Goal: Task Accomplishment & Management: Complete application form

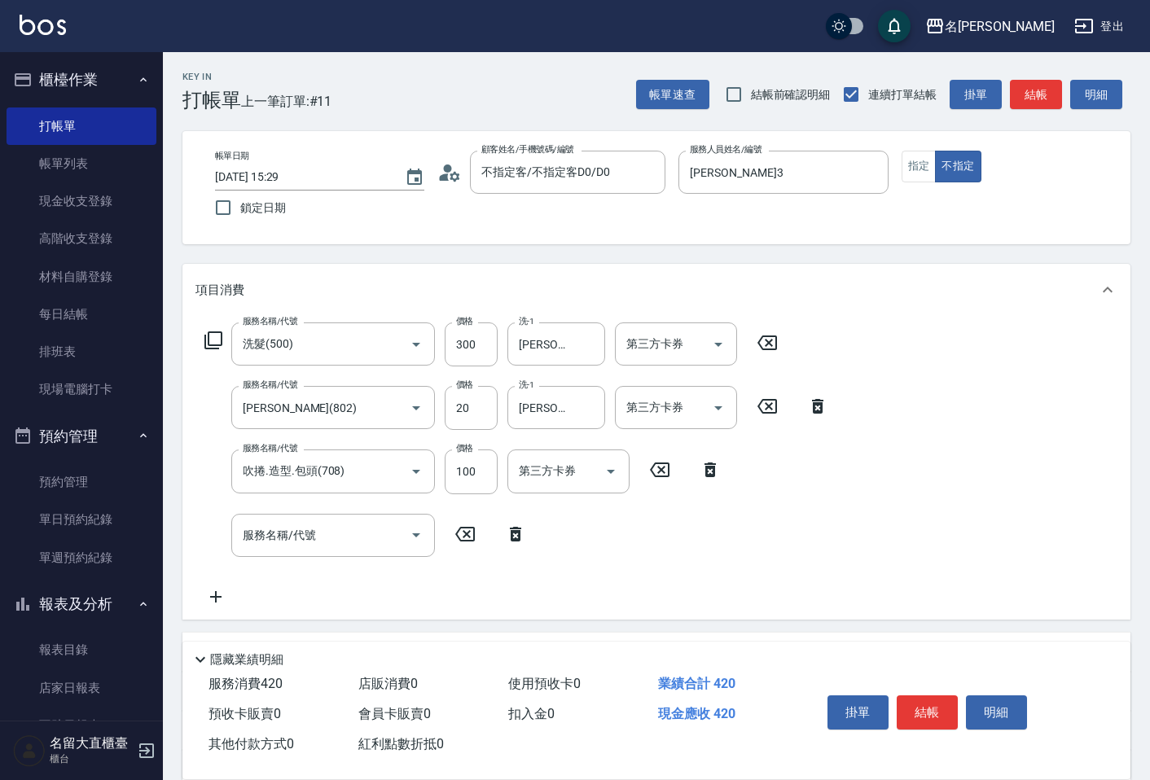
scroll to position [11, 0]
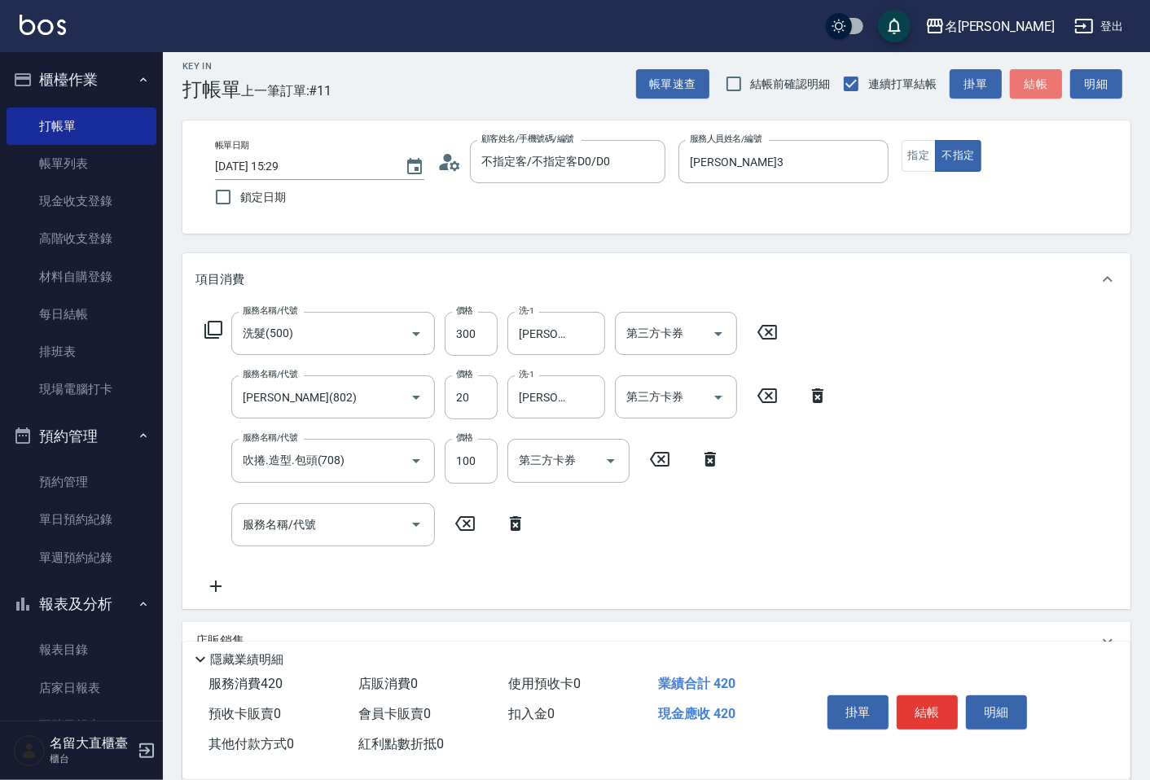
drag, startPoint x: 0, startPoint y: 0, endPoint x: 1047, endPoint y: 90, distance: 1051.2
click at [1047, 90] on button "結帳" at bounding box center [1036, 84] width 52 height 30
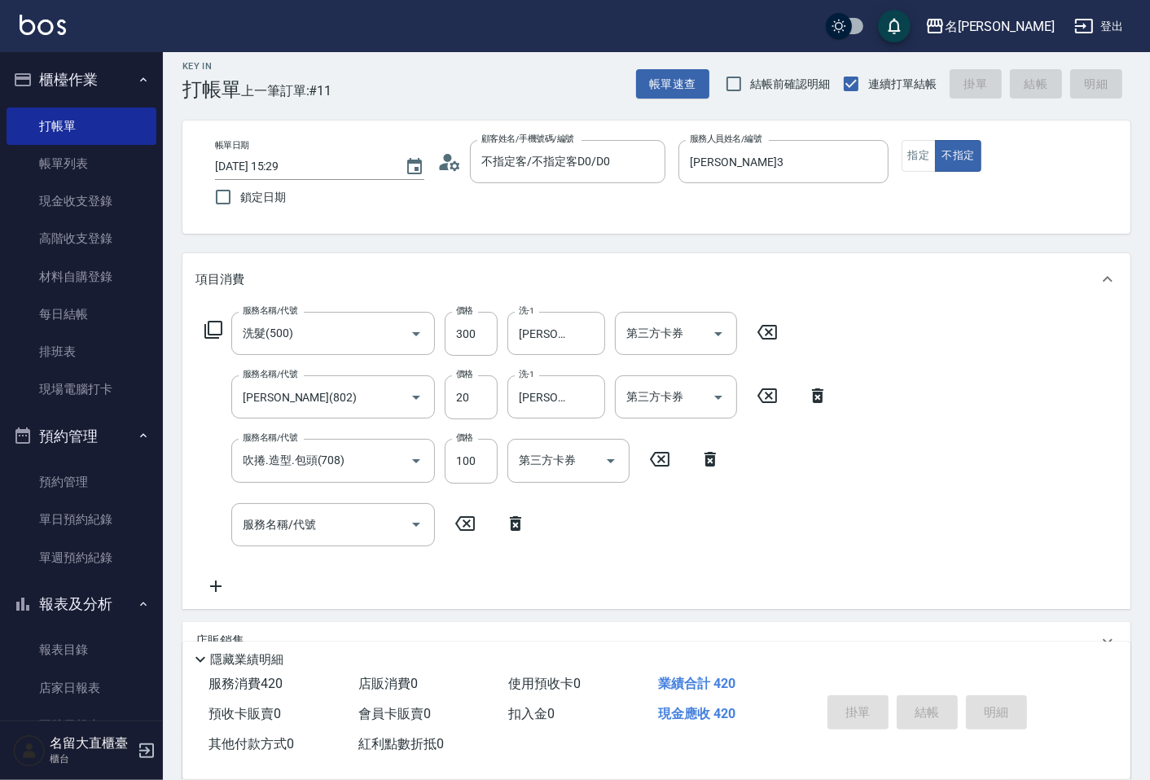
type input "[DATE] 16:00"
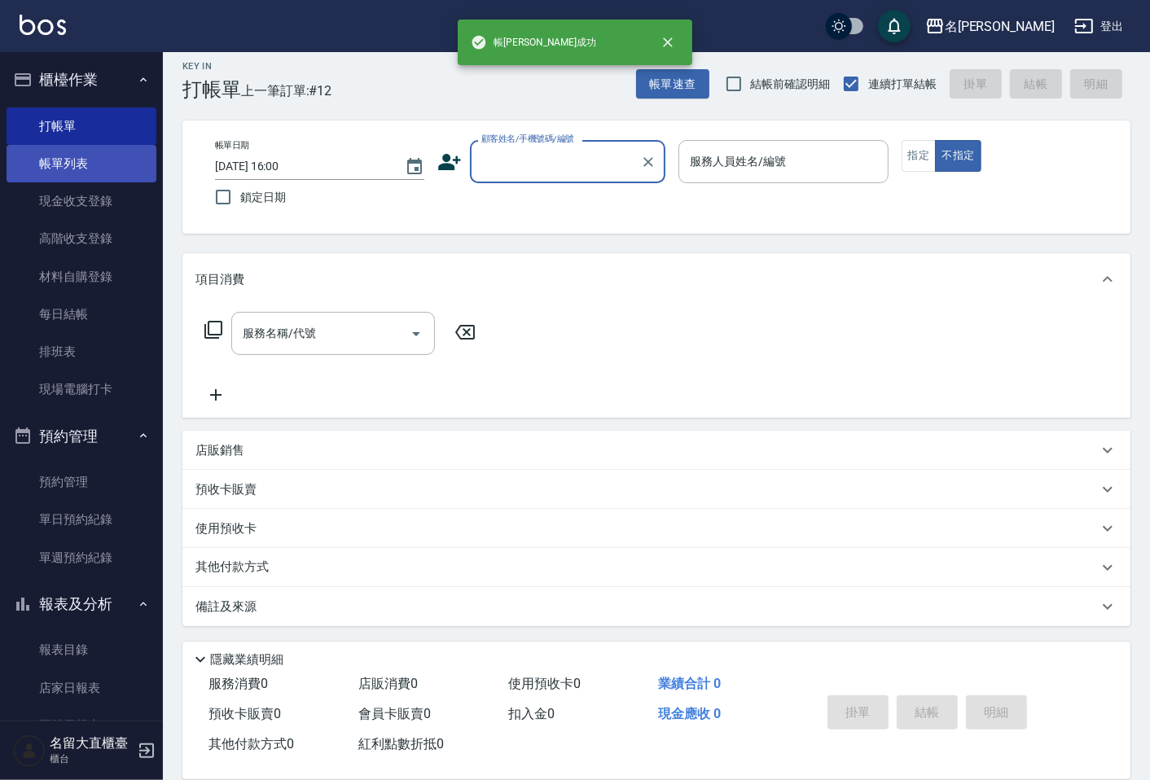
click at [96, 156] on link "帳單列表" at bounding box center [82, 163] width 150 height 37
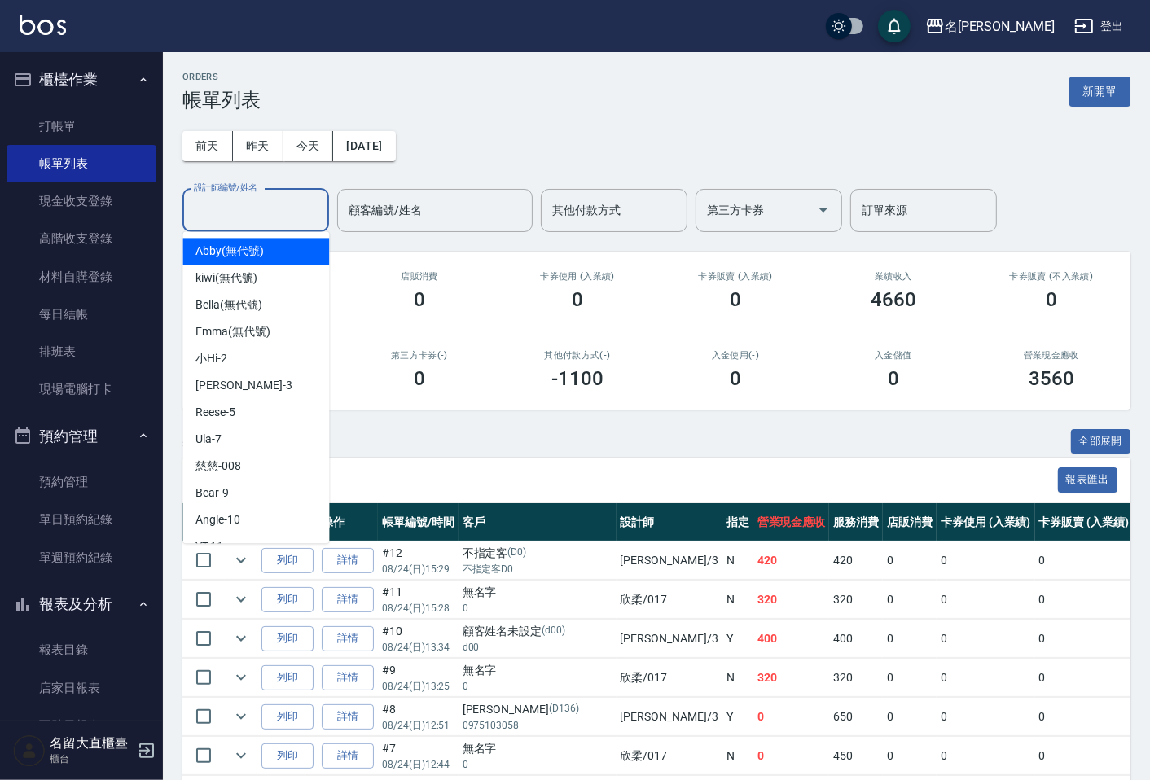
click at [252, 200] on input "設計師編號/姓名" at bounding box center [256, 210] width 132 height 29
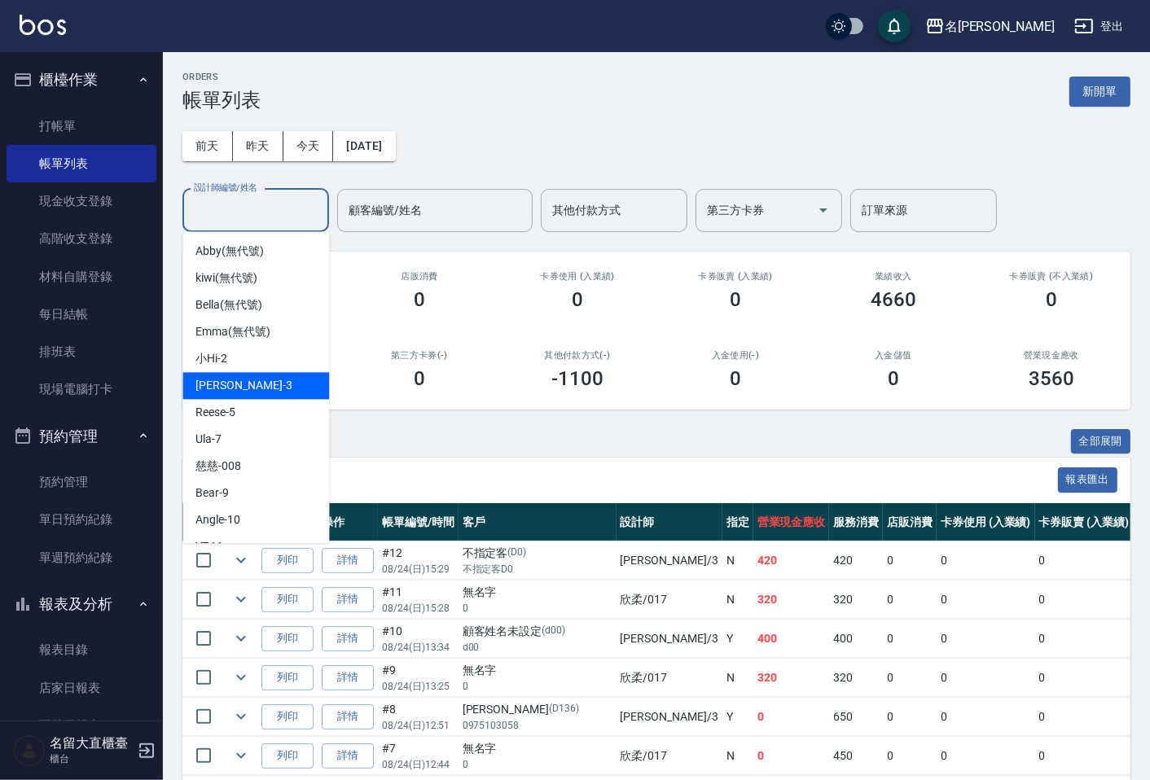
click at [228, 376] on div "[PERSON_NAME]3" at bounding box center [255, 385] width 147 height 27
type input "[PERSON_NAME]3"
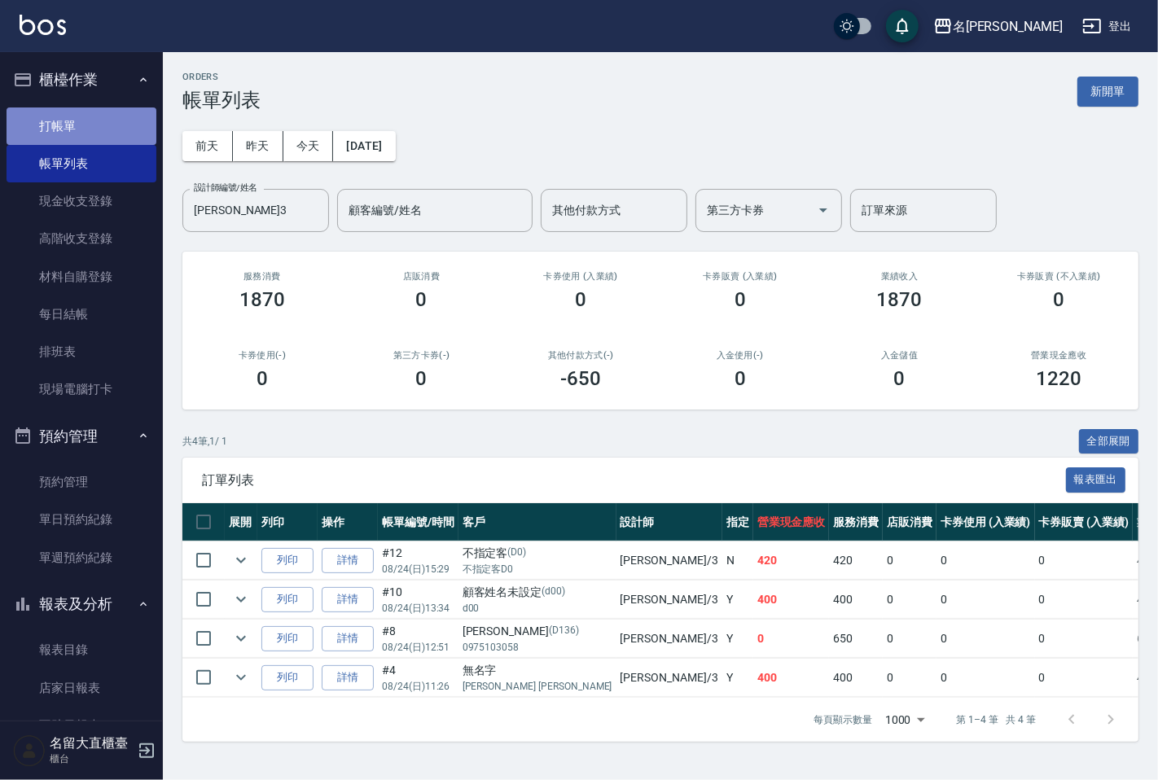
drag, startPoint x: 204, startPoint y: 0, endPoint x: 104, endPoint y: 118, distance: 154.9
click at [104, 118] on link "打帳單" at bounding box center [82, 126] width 150 height 37
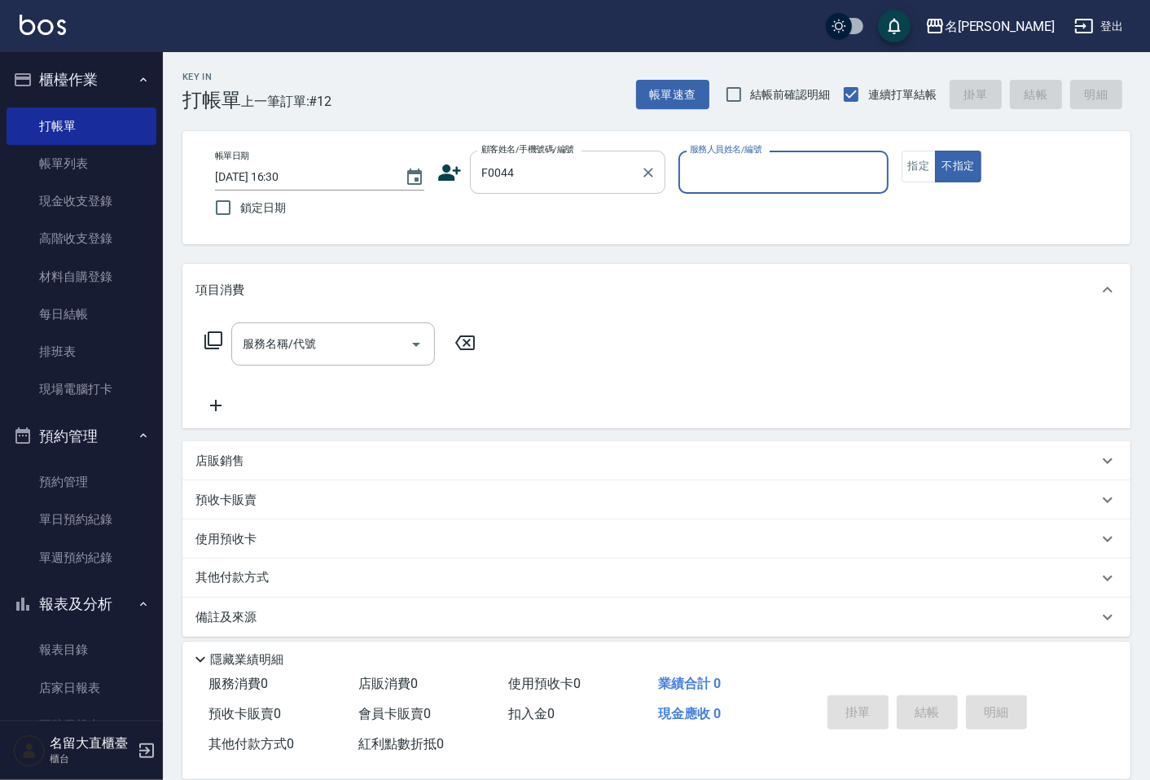
type input "[PERSON_NAME]/0922801801/F0044"
type input "[PERSON_NAME]3"
click at [935, 151] on button "不指定" at bounding box center [958, 167] width 46 height 32
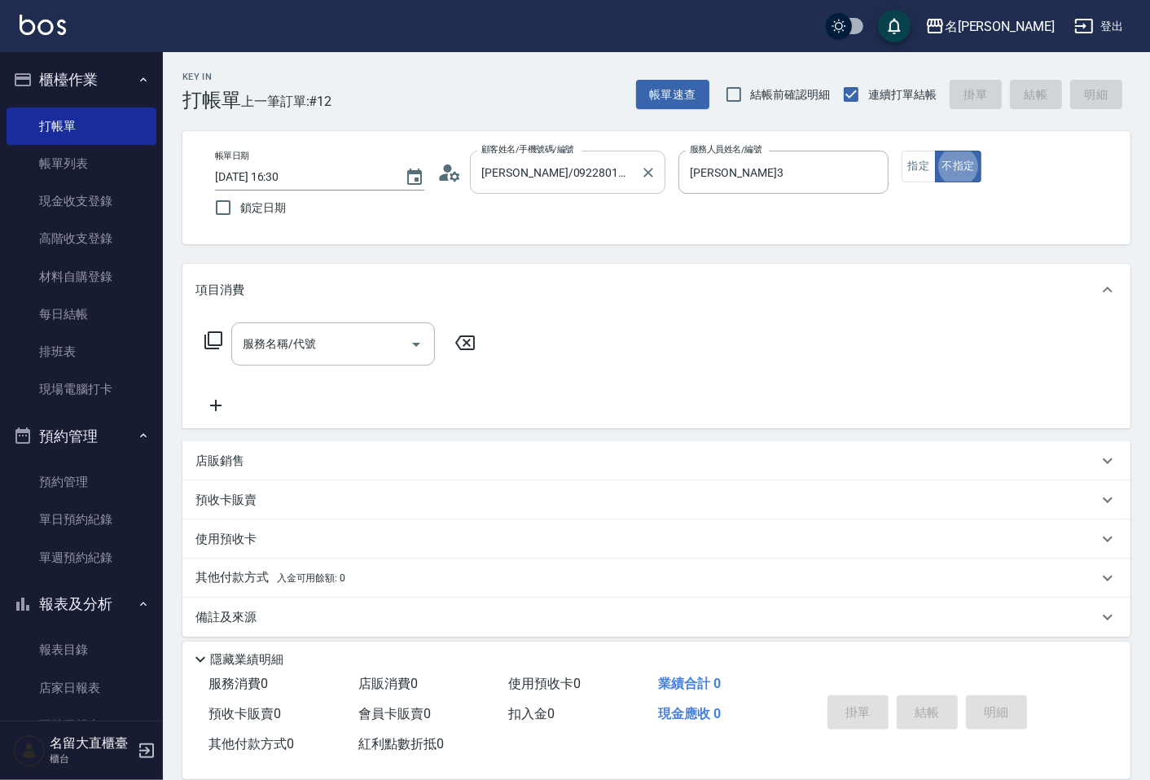
type button "false"
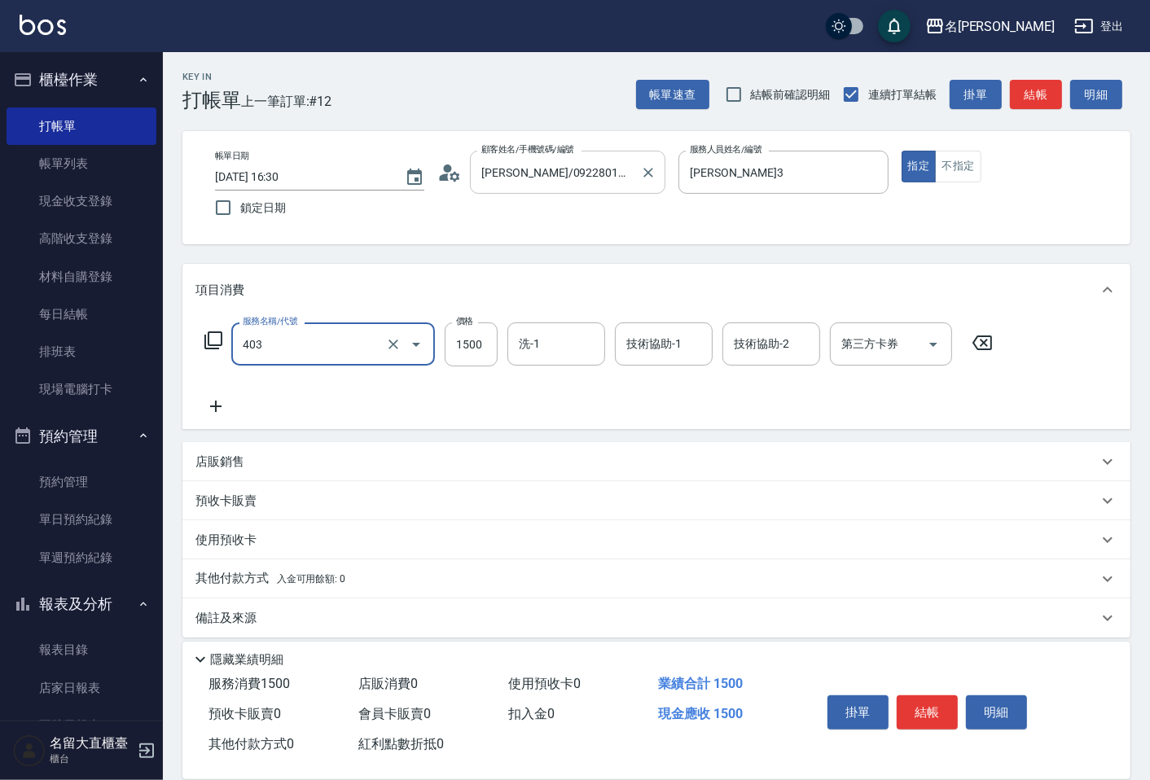
type input "染髮(403)"
type input "1300"
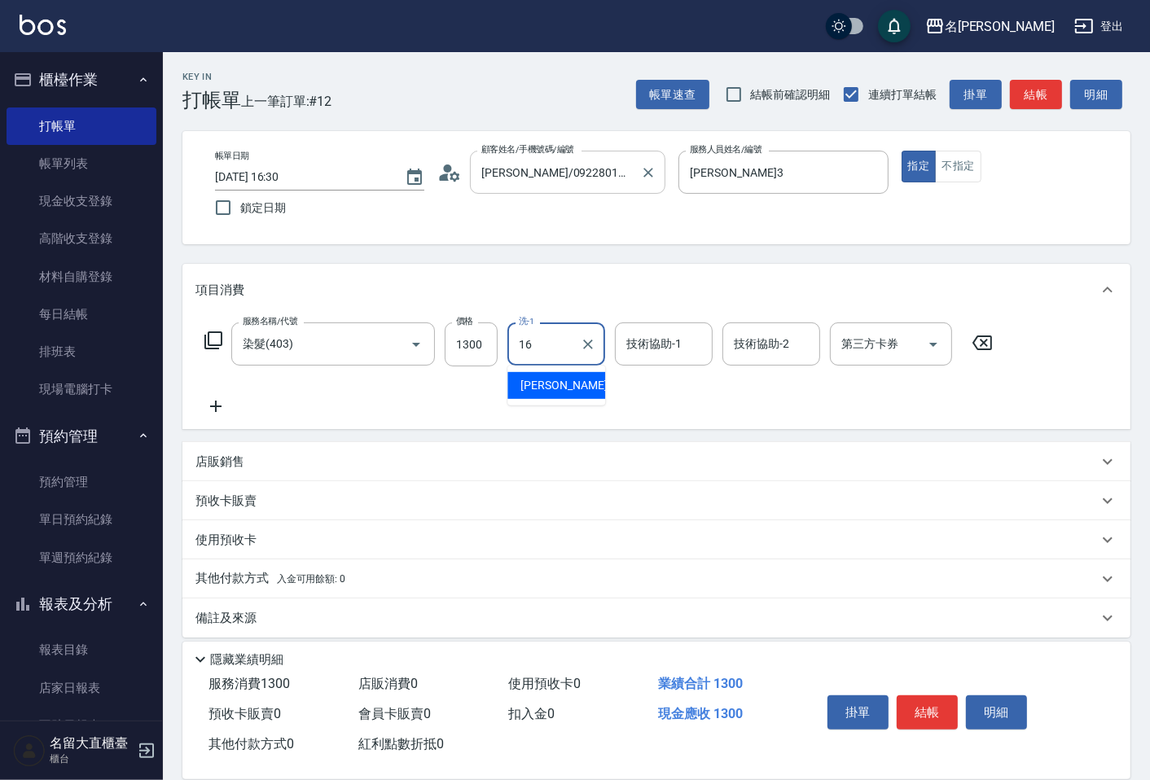
type input "[PERSON_NAME]-16"
click at [942, 709] on button "結帳" at bounding box center [927, 713] width 61 height 34
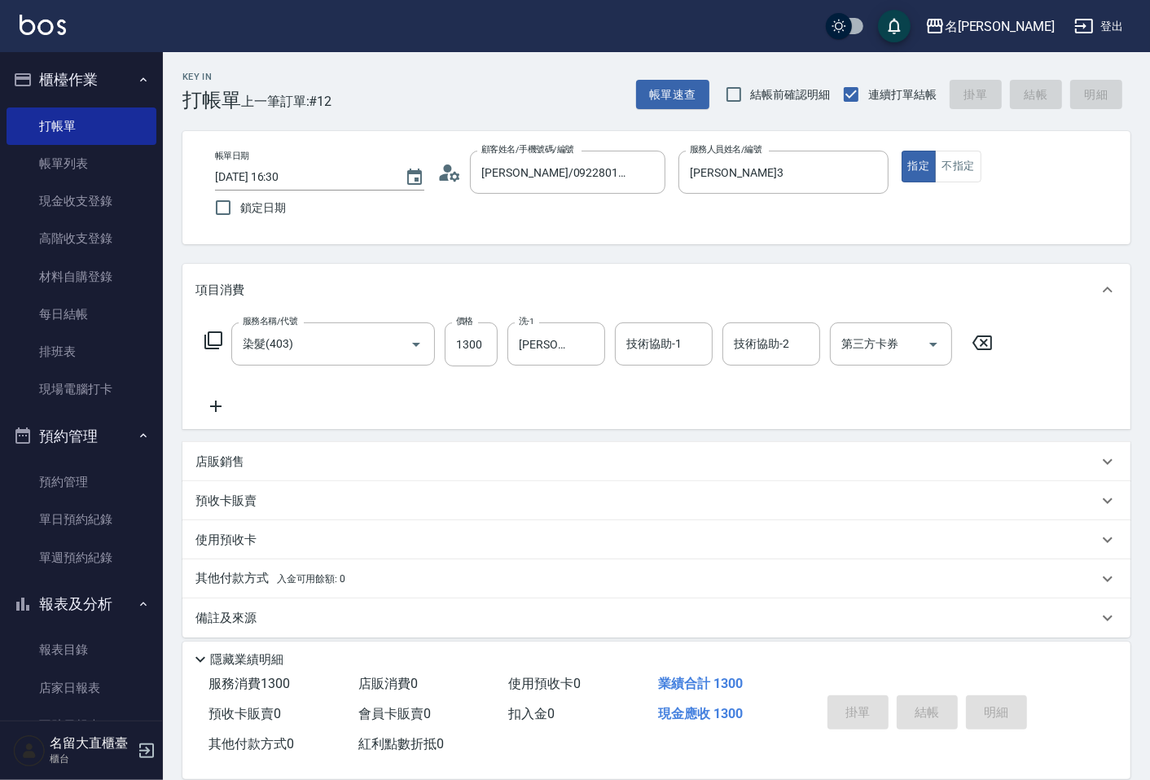
type input "[DATE] 16:31"
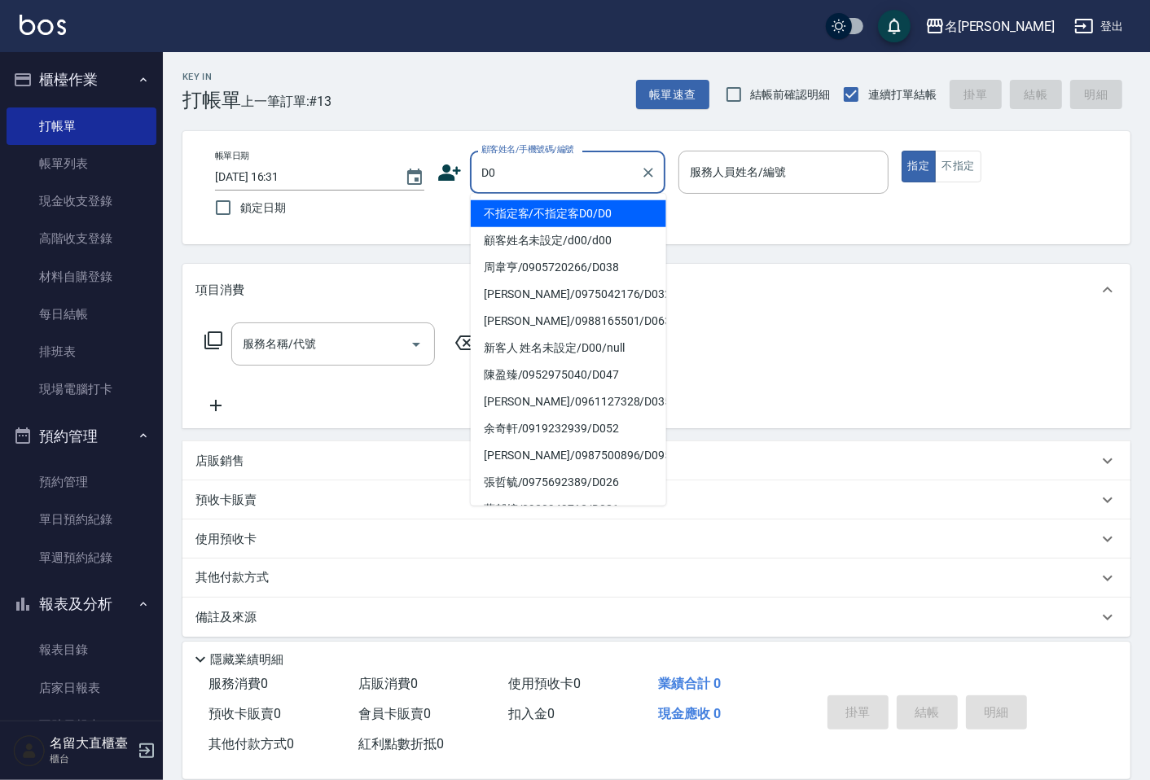
type input "不指定客/不指定客D0/D0"
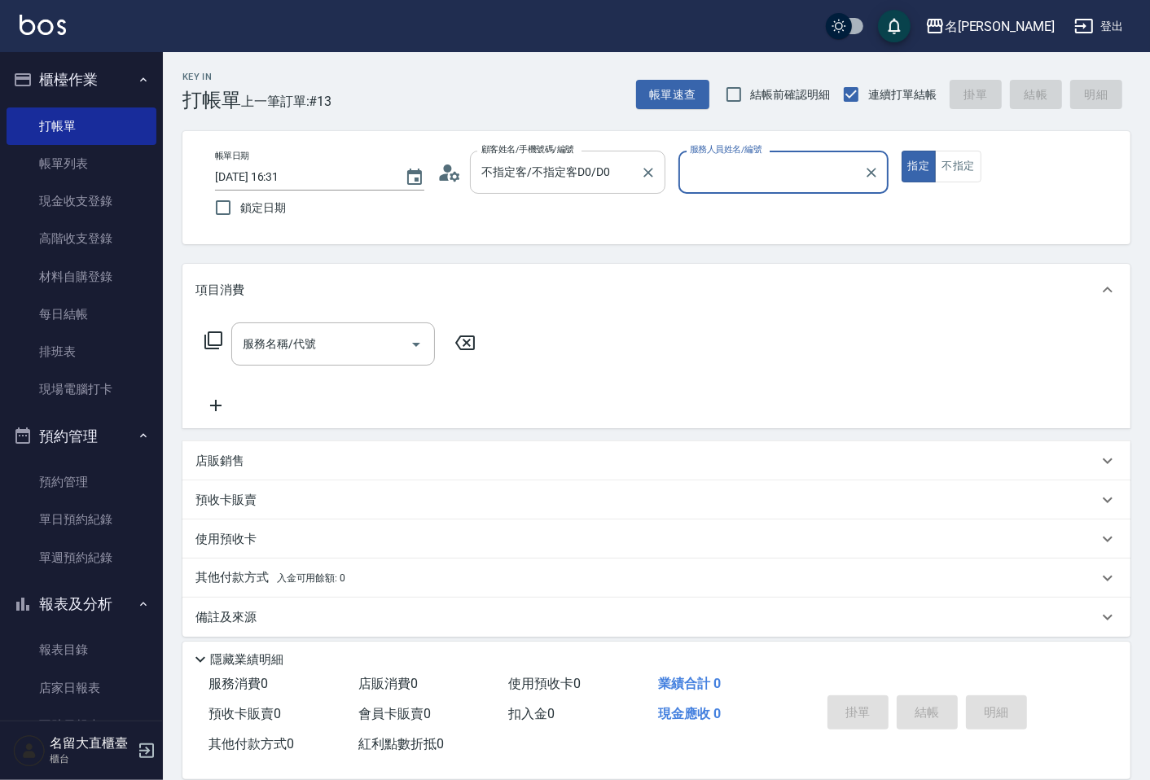
type input "[PERSON_NAME]3"
click at [902, 151] on button "指定" at bounding box center [919, 167] width 35 height 32
type button "true"
click at [963, 172] on button "不指定" at bounding box center [958, 167] width 46 height 32
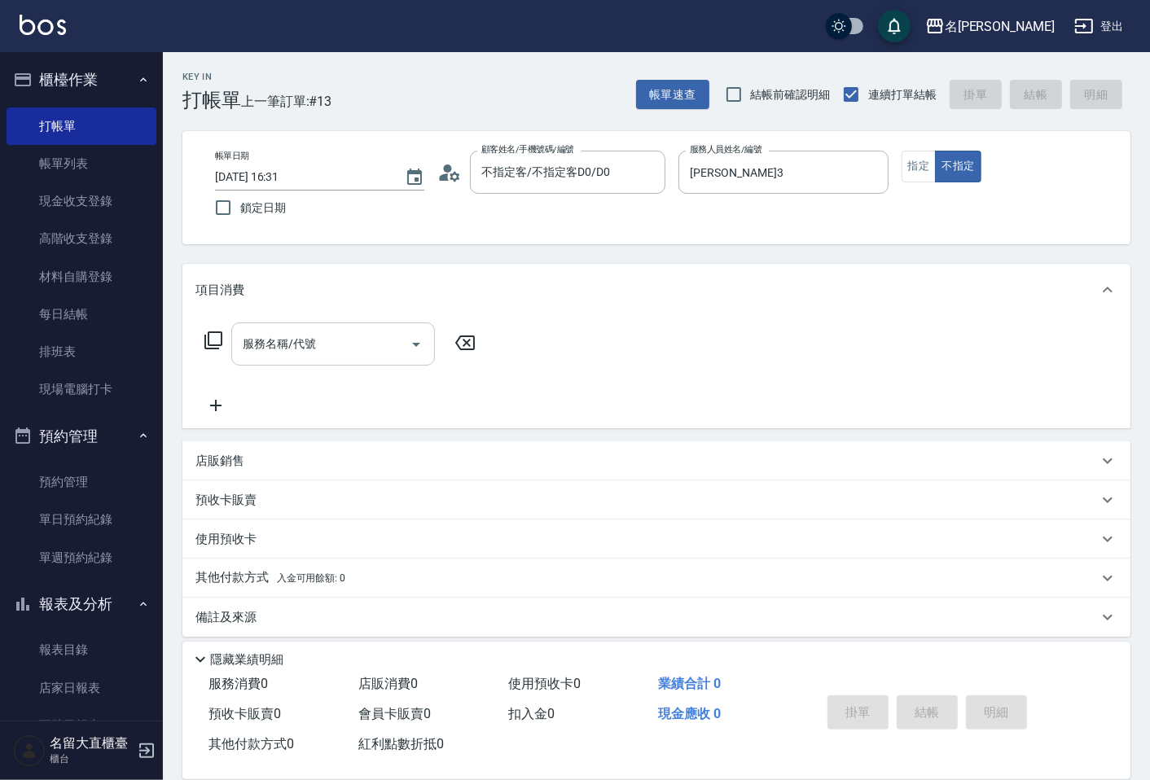
click at [283, 338] on input "服務名稱/代號" at bounding box center [321, 344] width 165 height 29
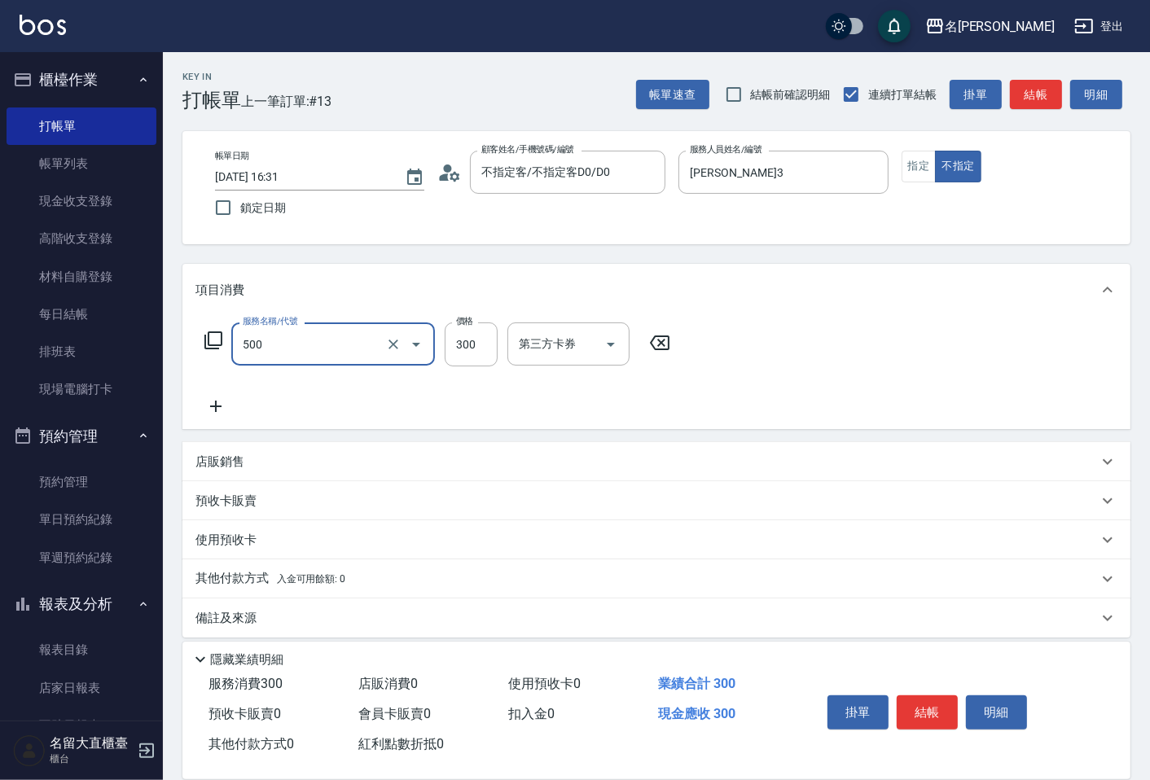
type input "洗髮(500)"
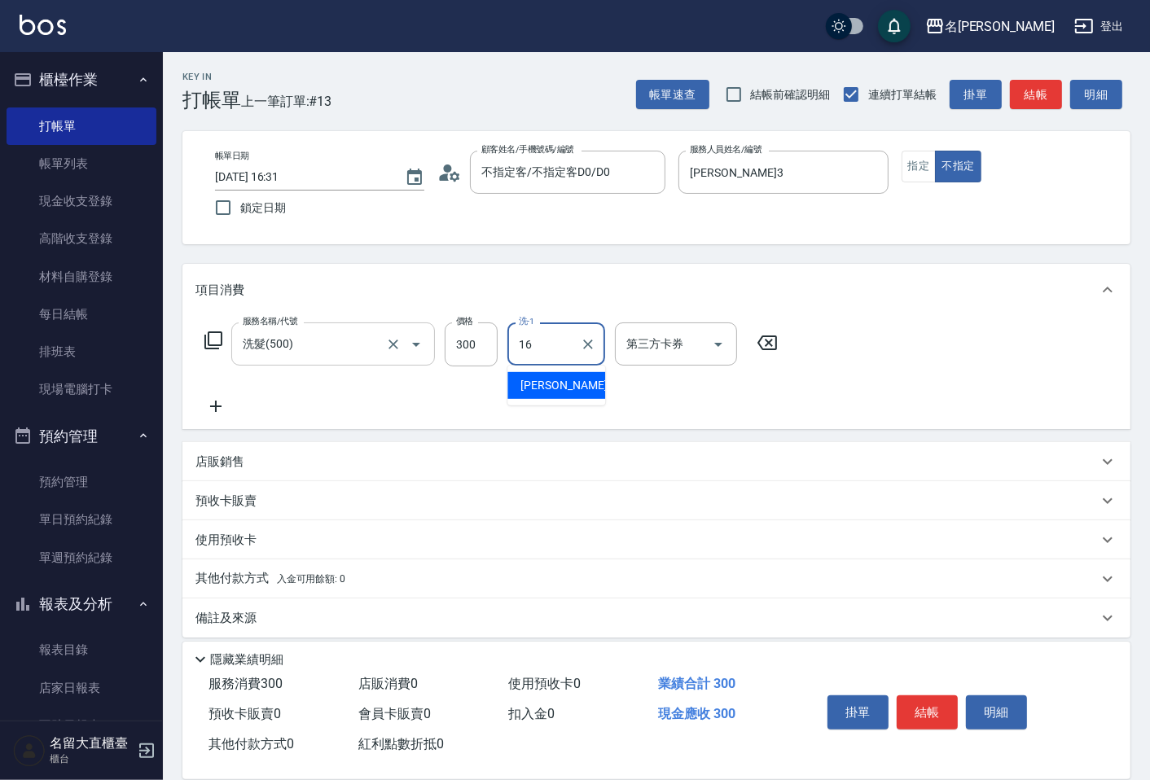
type input "[PERSON_NAME]-16"
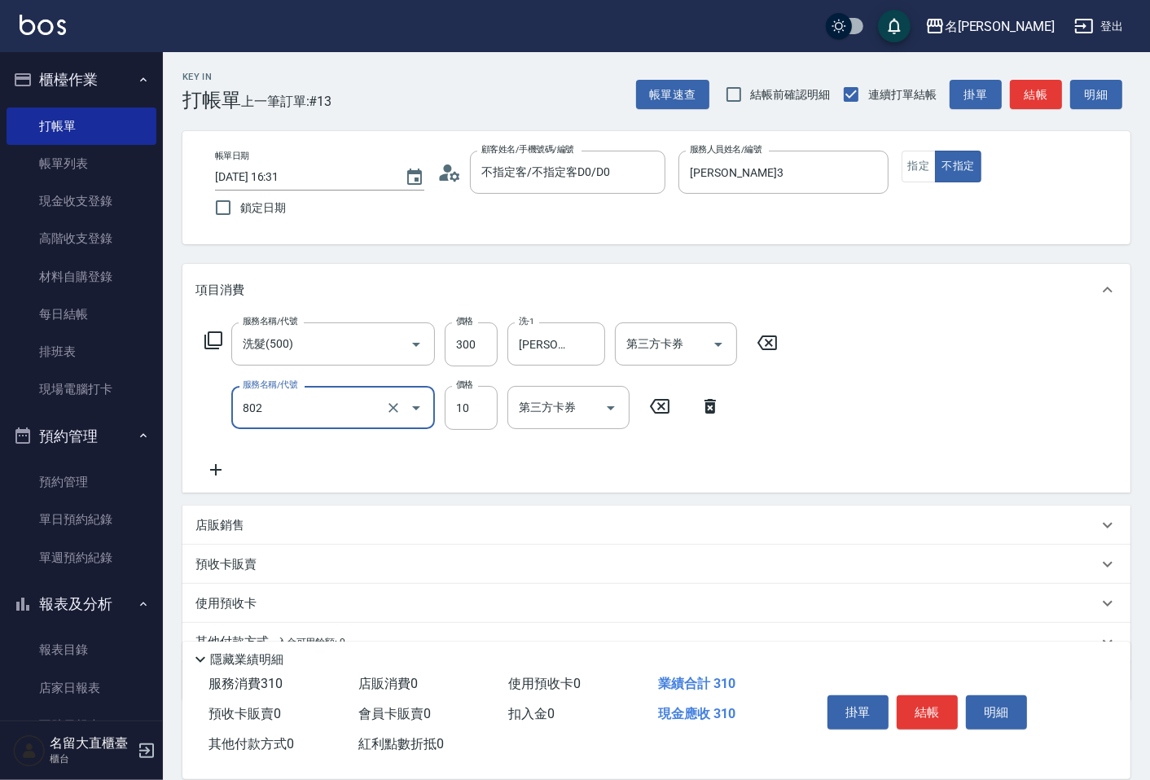
type input "[PERSON_NAME](802)"
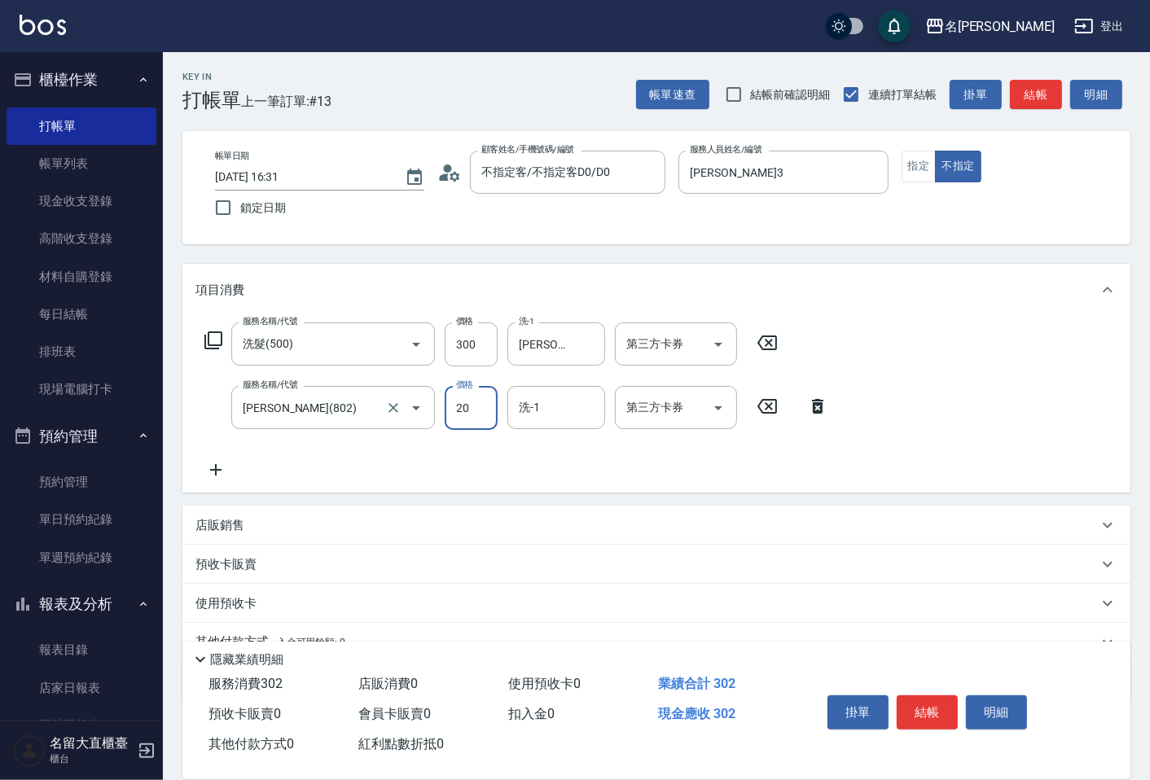
type input "20"
click at [530, 409] on input "洗-1" at bounding box center [556, 407] width 83 height 29
type input "[PERSON_NAME]-16"
click at [928, 698] on button "結帳" at bounding box center [927, 713] width 61 height 34
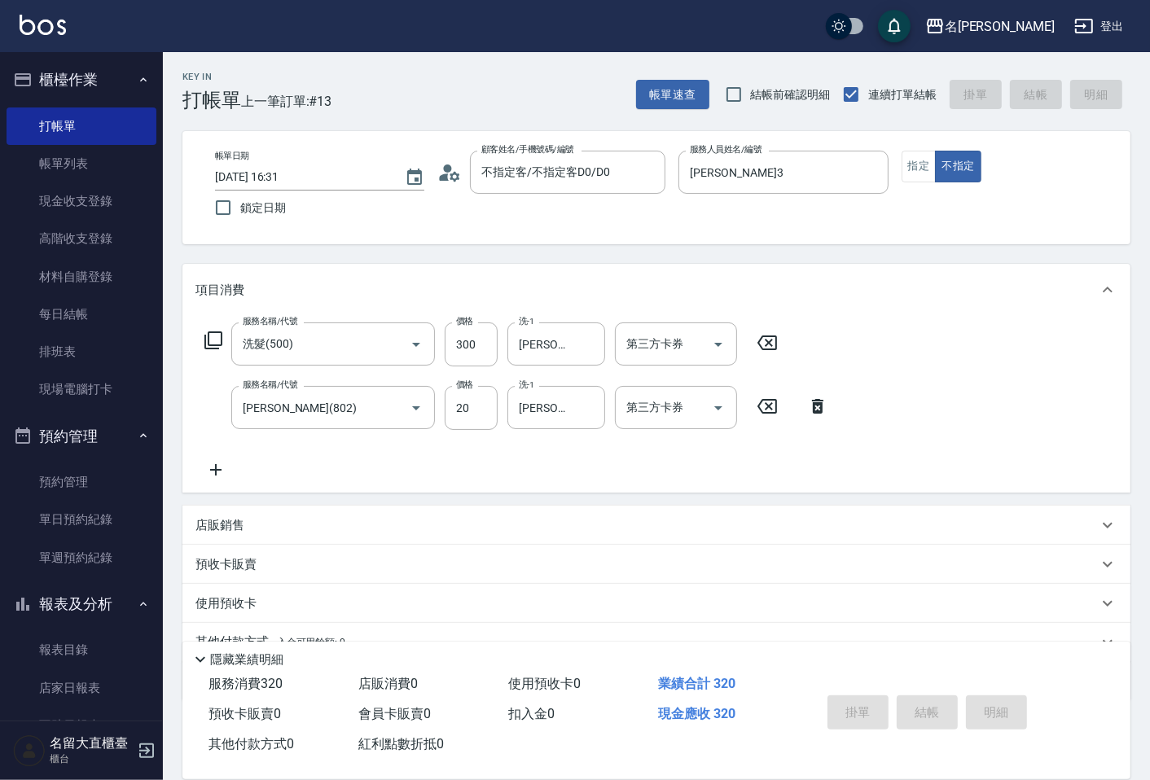
type input "[DATE] 16:32"
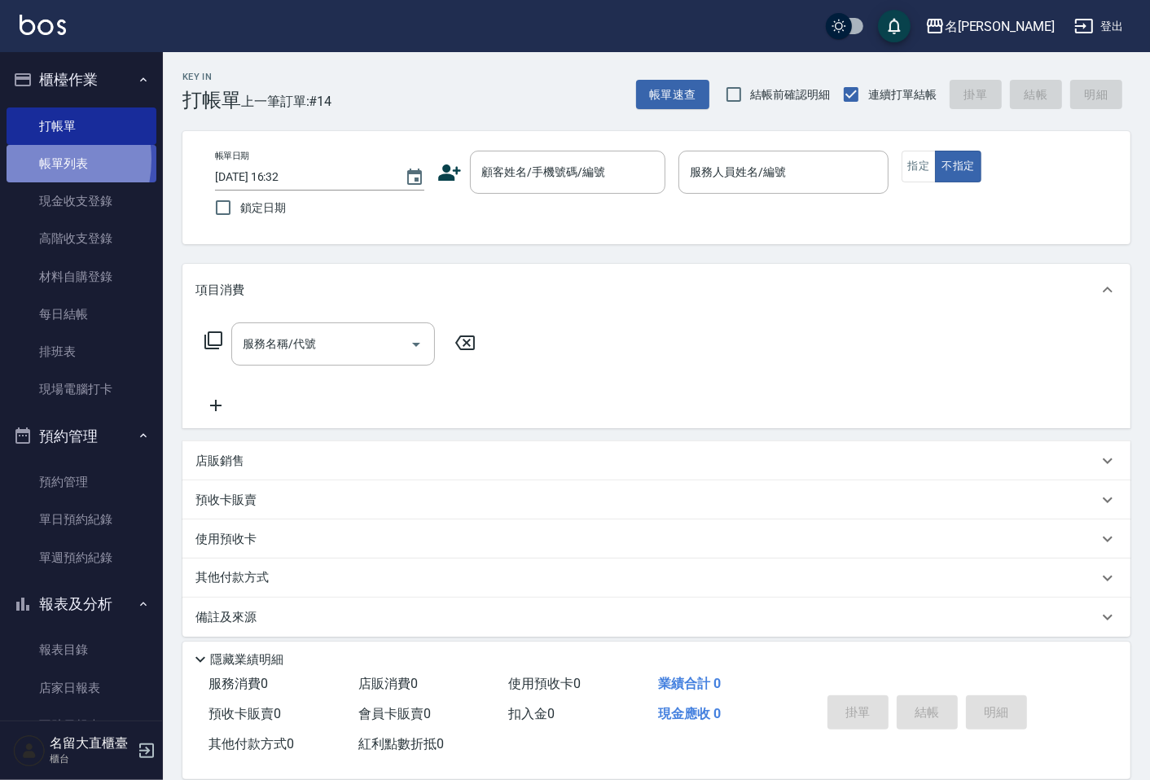
click at [29, 160] on link "帳單列表" at bounding box center [82, 163] width 150 height 37
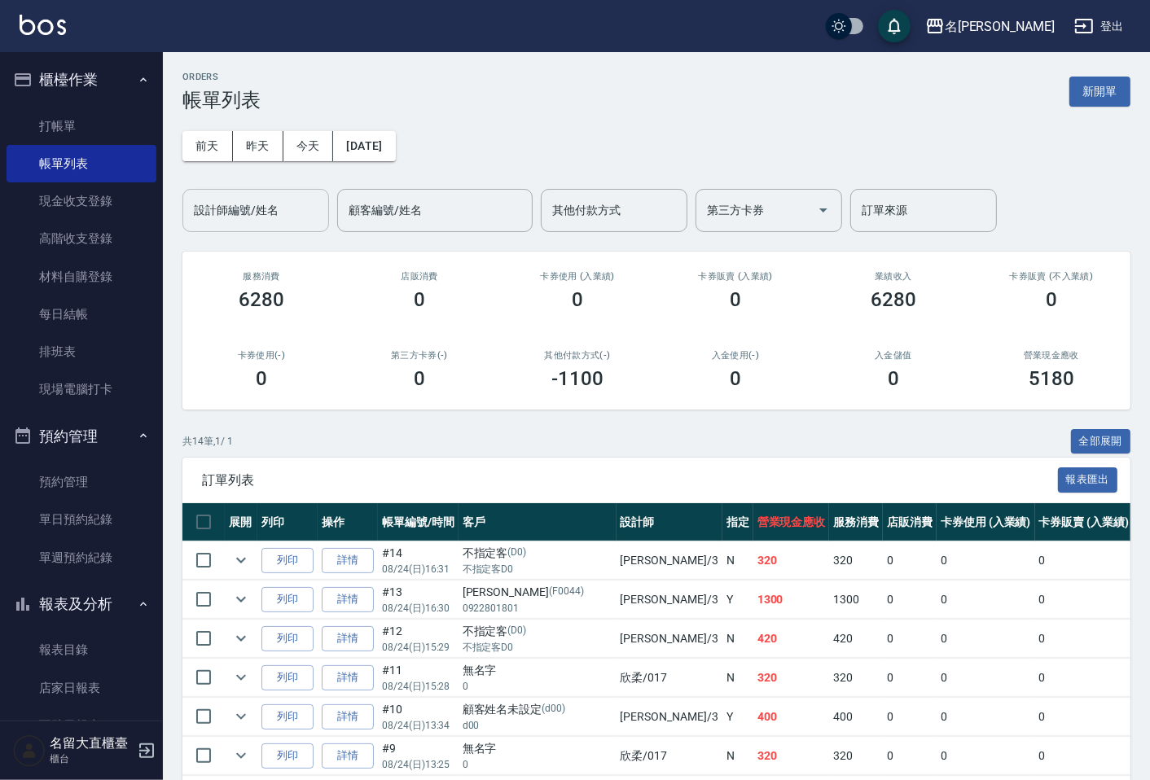
click at [236, 213] on input "設計師編號/姓名" at bounding box center [256, 210] width 132 height 29
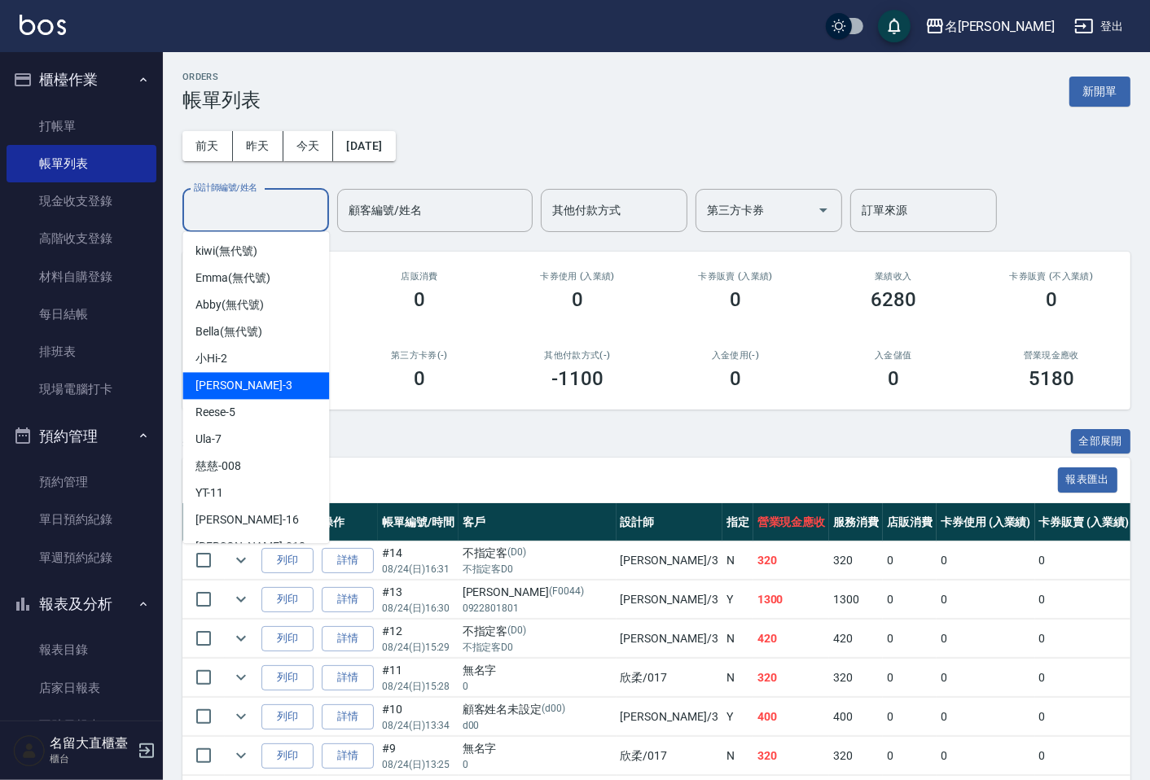
click at [274, 387] on div "[PERSON_NAME]3" at bounding box center [255, 385] width 147 height 27
type input "[PERSON_NAME]3"
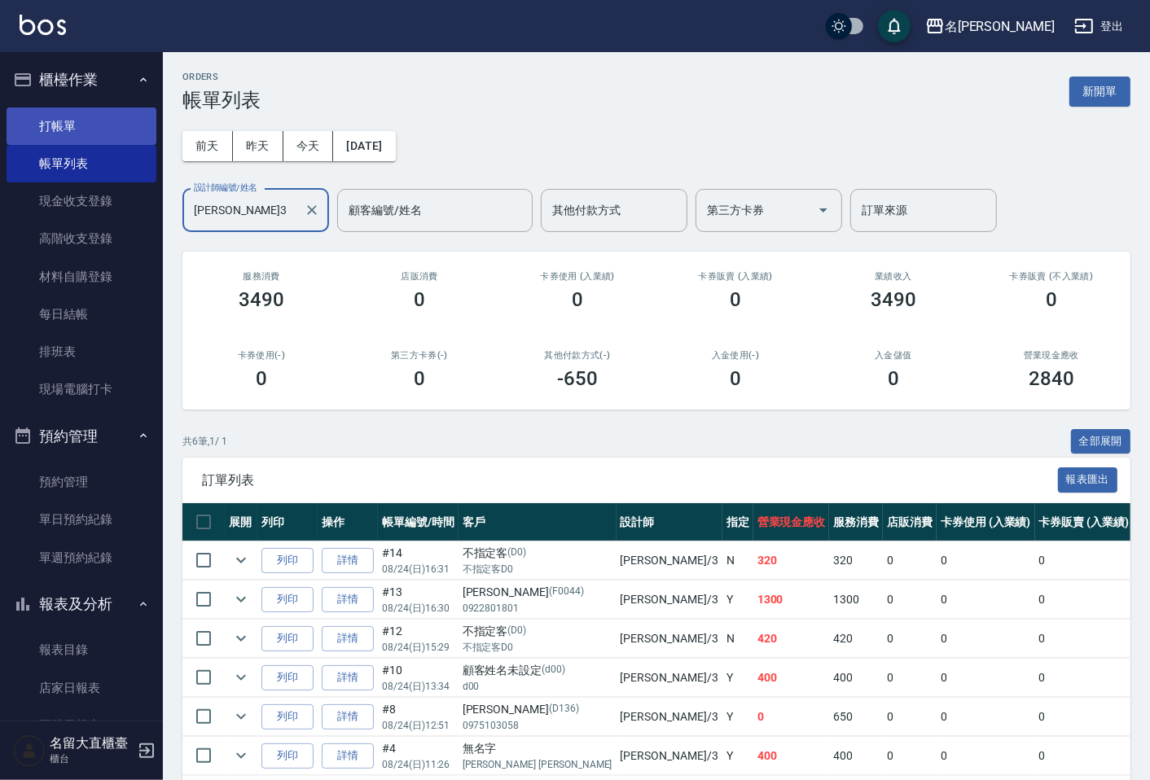
click at [83, 126] on link "打帳單" at bounding box center [82, 126] width 150 height 37
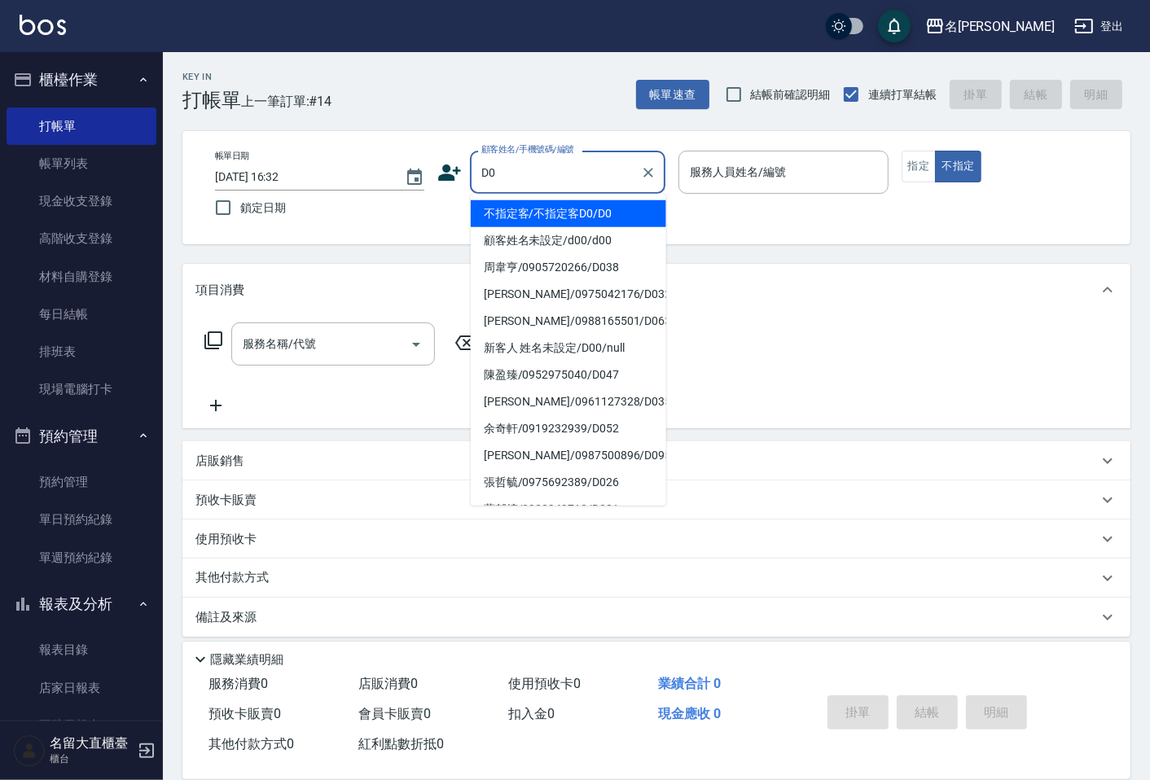
type input "不指定客/不指定客D0/D0"
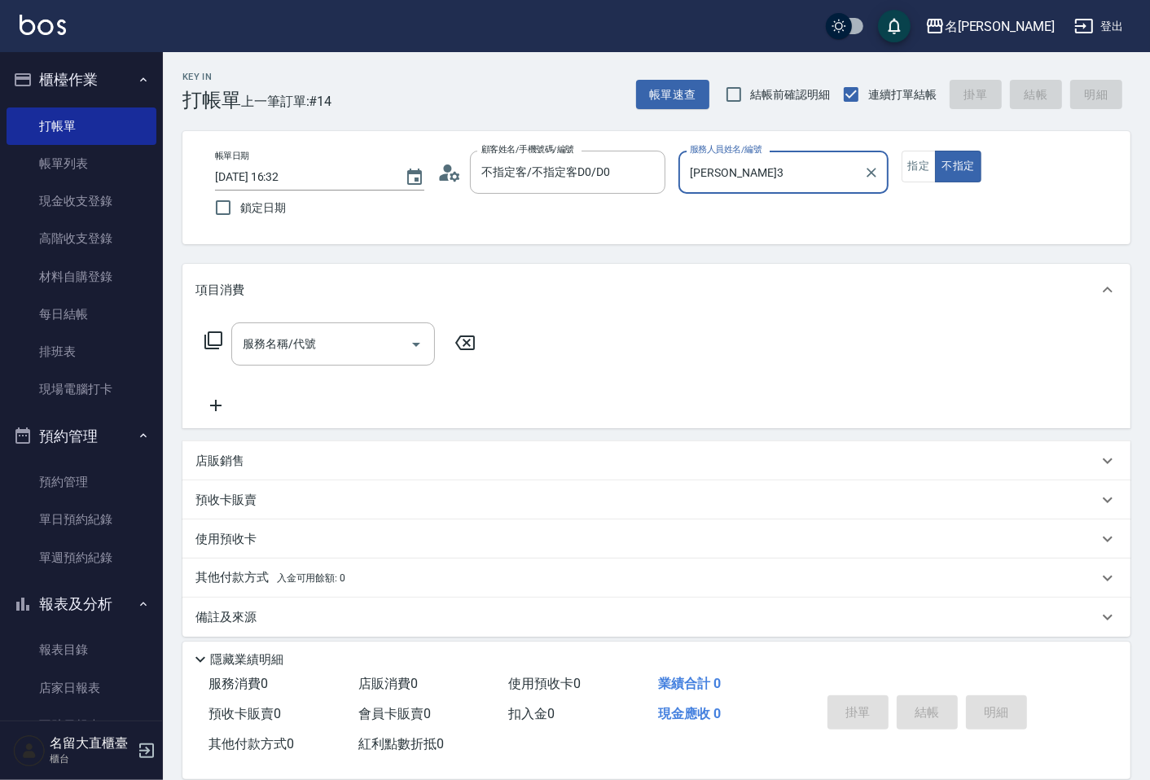
type input "[PERSON_NAME]3"
click at [935, 151] on button "不指定" at bounding box center [958, 167] width 46 height 32
type button "false"
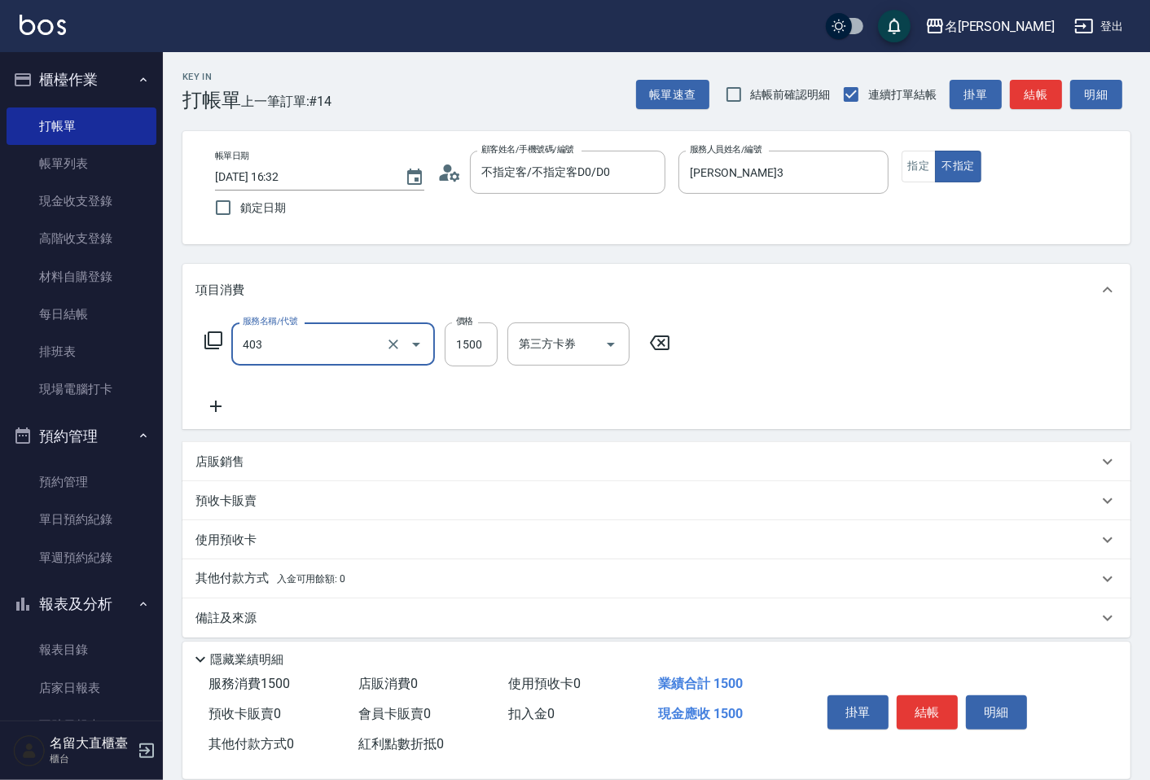
type input "染髮(403)"
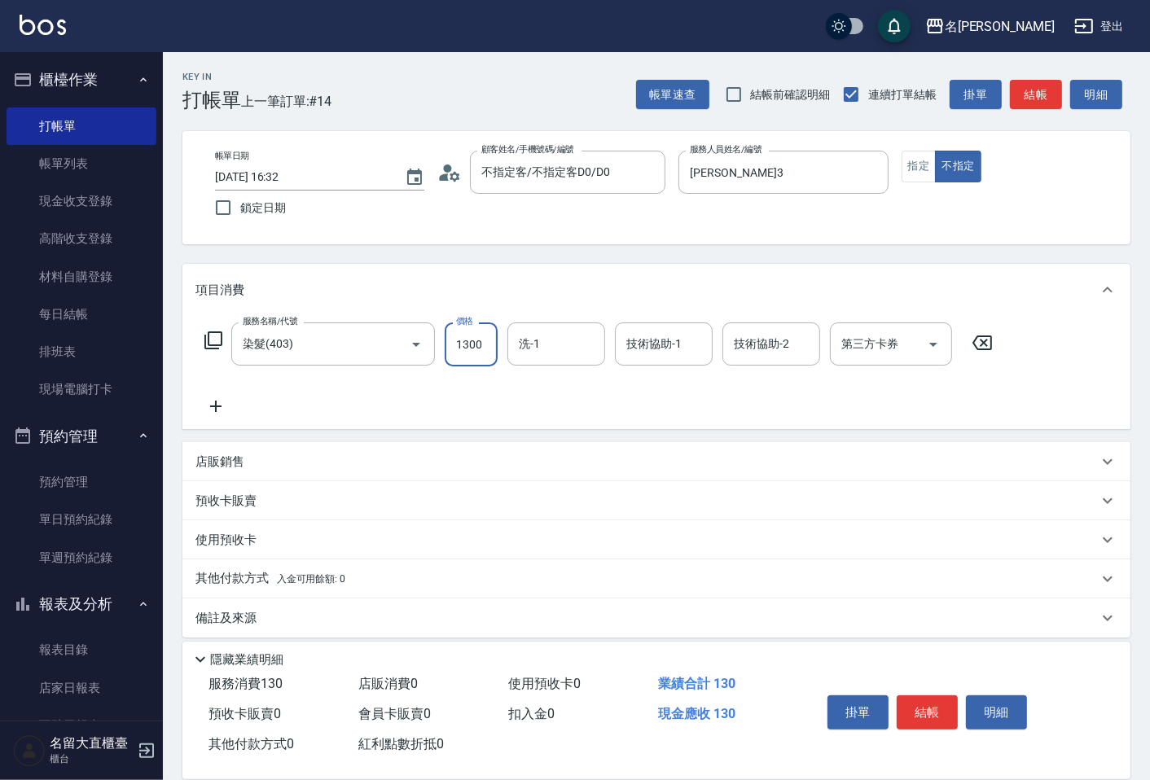
type input "1300"
type input "1"
type input "欣柔-017"
click at [926, 709] on button "結帳" at bounding box center [927, 713] width 61 height 34
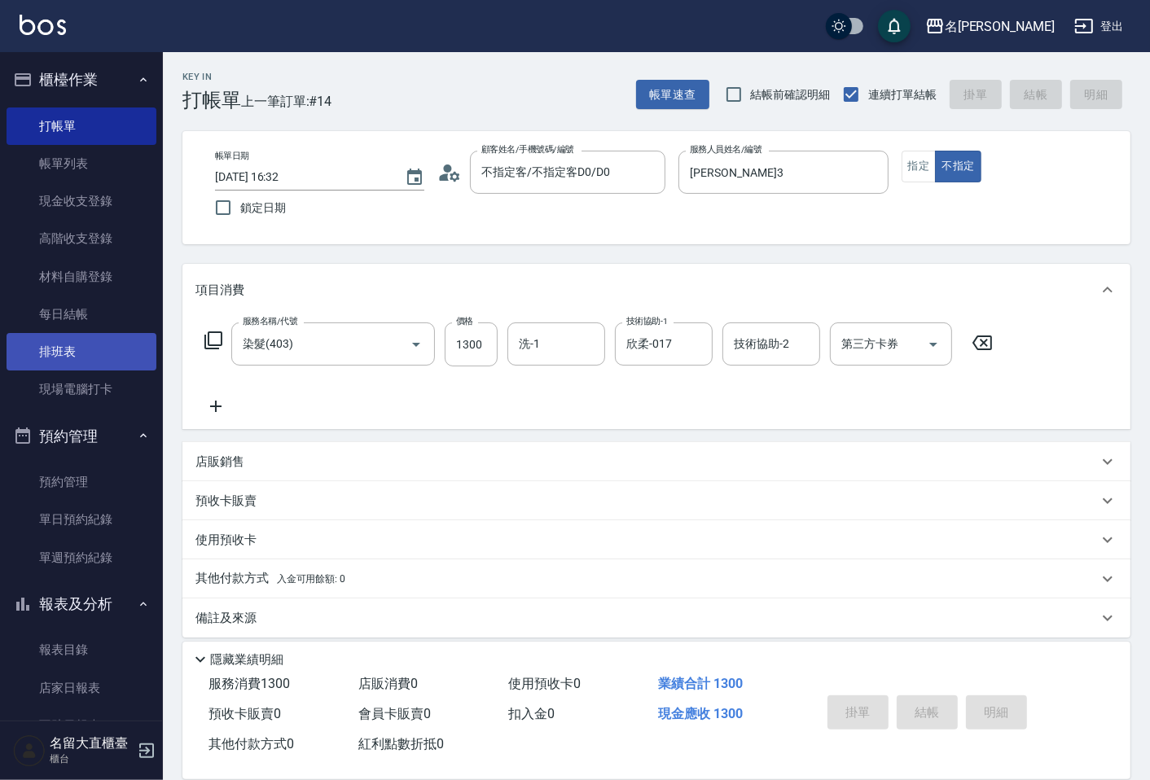
type input "[DATE] 16:33"
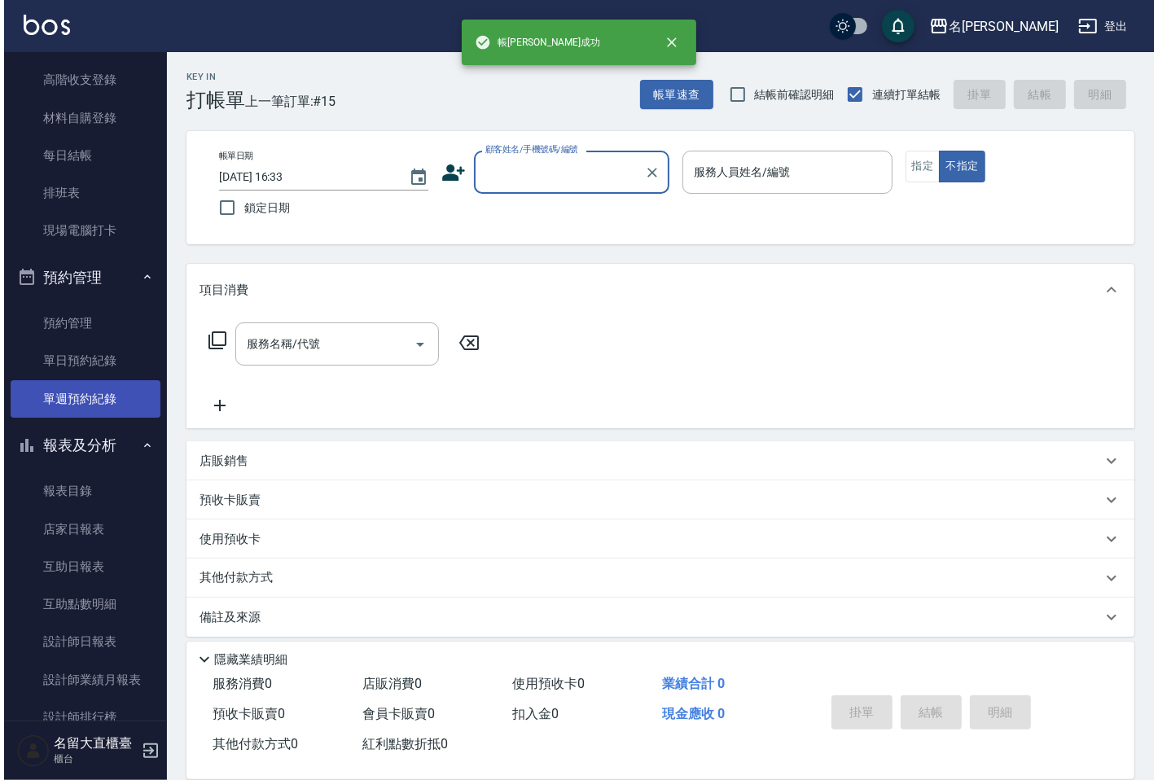
scroll to position [271, 0]
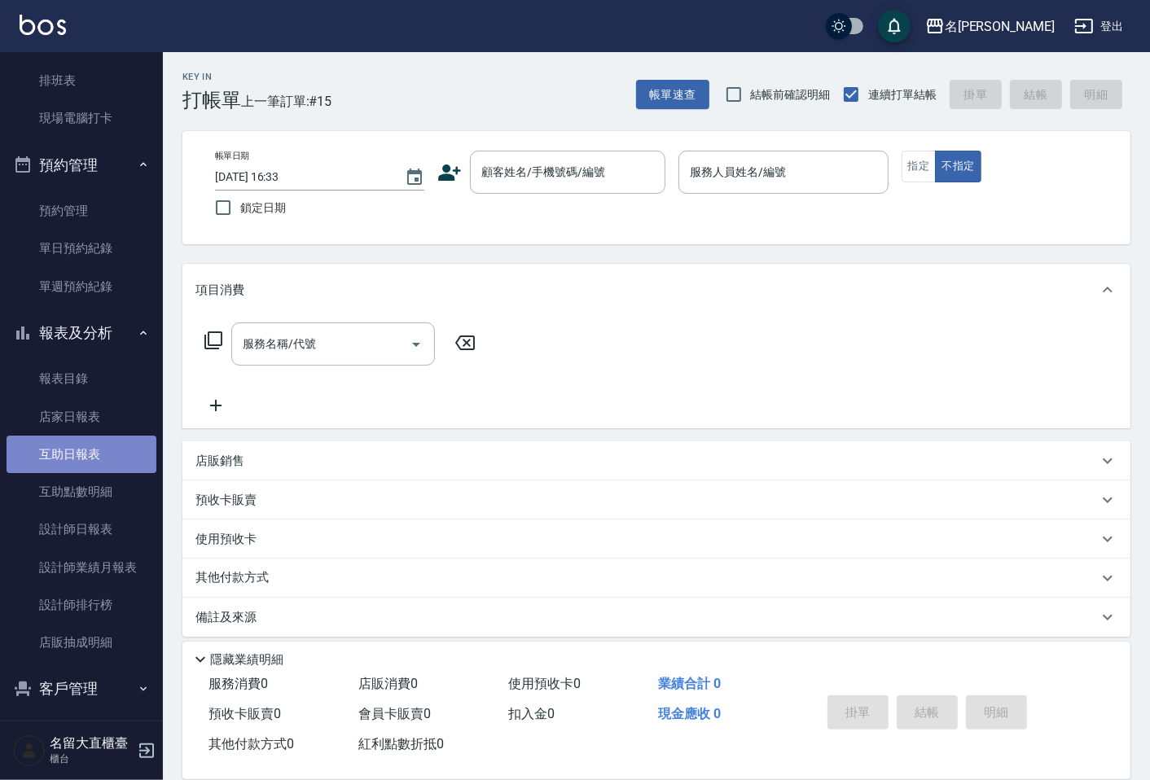
click at [87, 446] on link "互助日報表" at bounding box center [82, 454] width 150 height 37
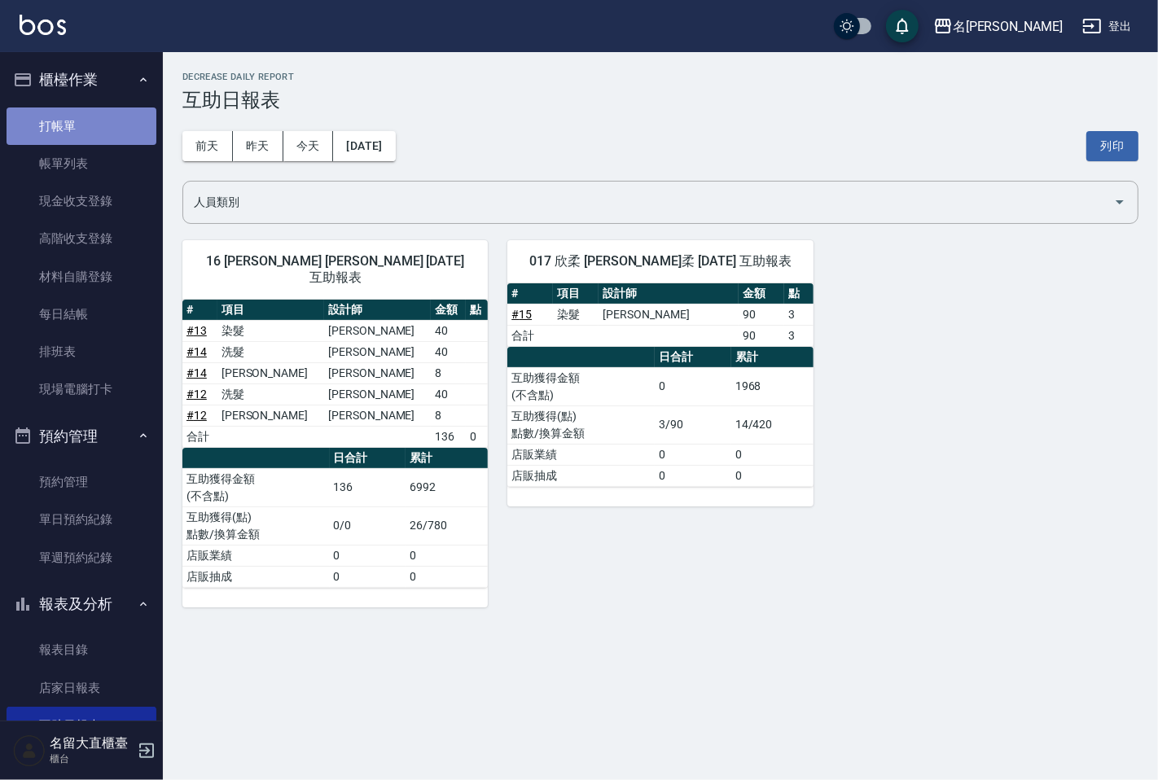
click at [91, 122] on link "打帳單" at bounding box center [82, 126] width 150 height 37
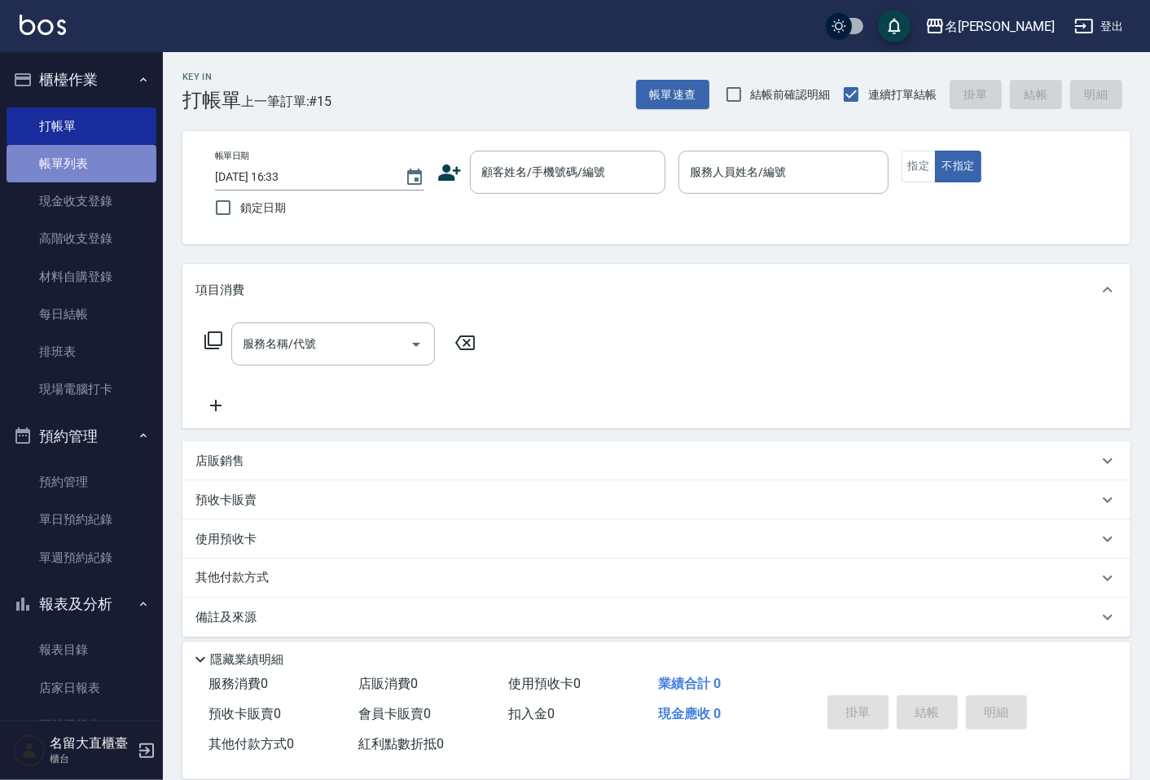
click at [103, 153] on link "帳單列表" at bounding box center [82, 163] width 150 height 37
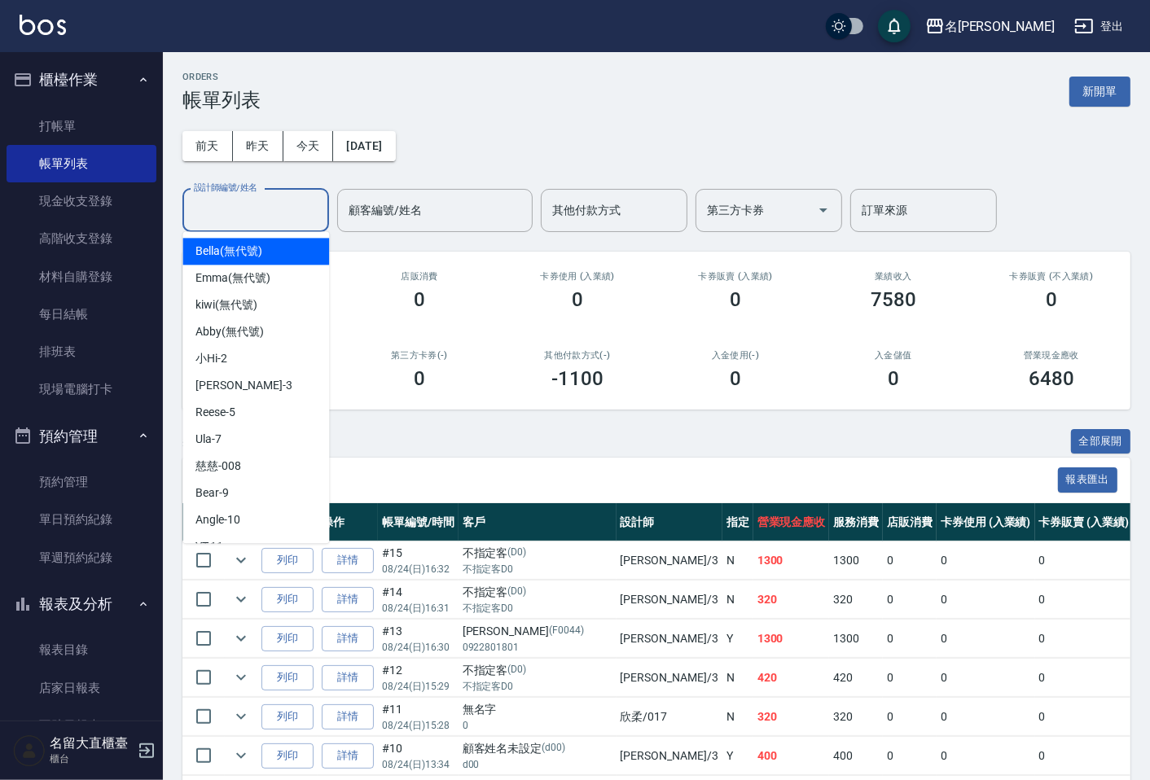
click at [235, 214] on input "設計師編號/姓名" at bounding box center [256, 210] width 132 height 29
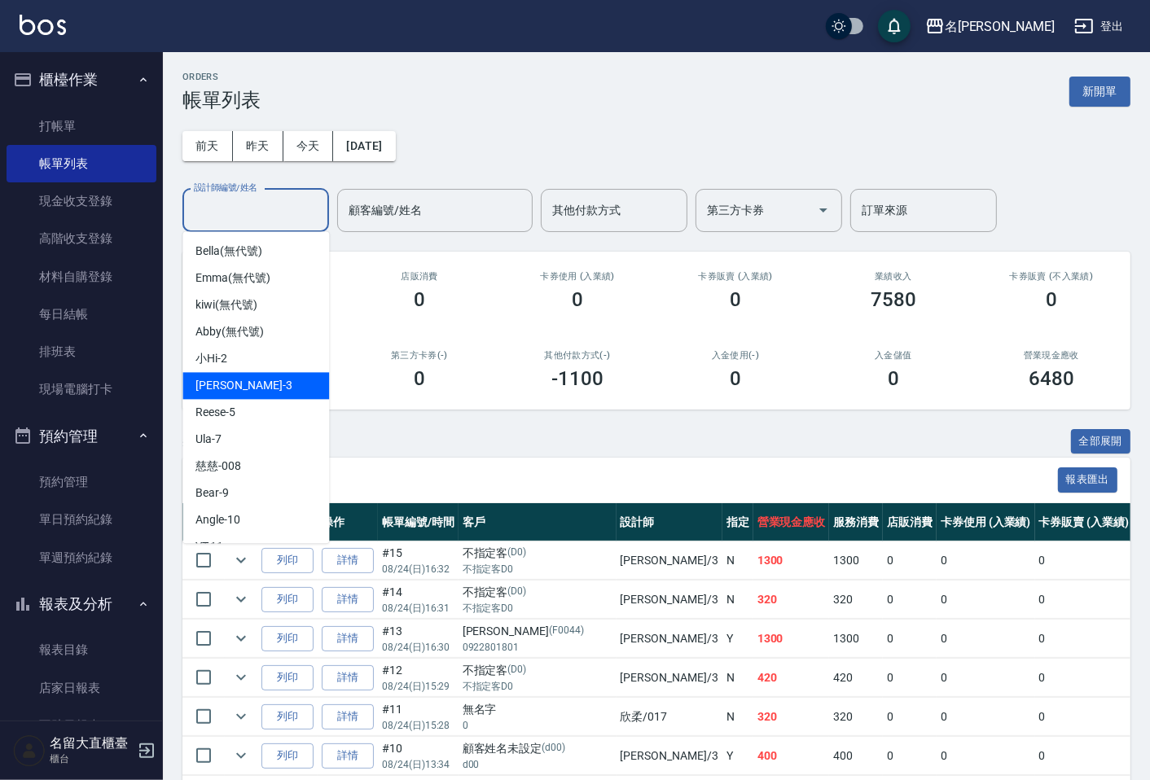
click at [241, 388] on div "[PERSON_NAME]3" at bounding box center [255, 385] width 147 height 27
type input "[PERSON_NAME]3"
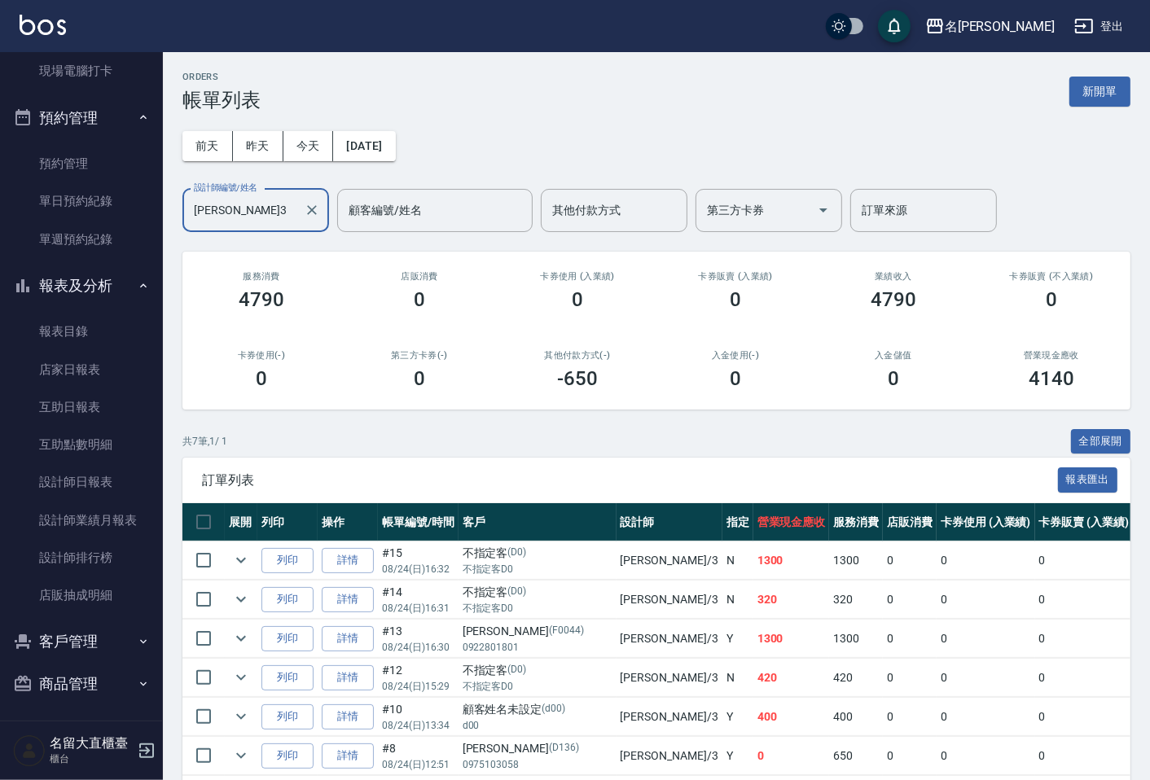
scroll to position [320, 0]
click at [58, 491] on link "設計師日報表" at bounding box center [82, 480] width 150 height 37
